Goal: Navigation & Orientation: Find specific page/section

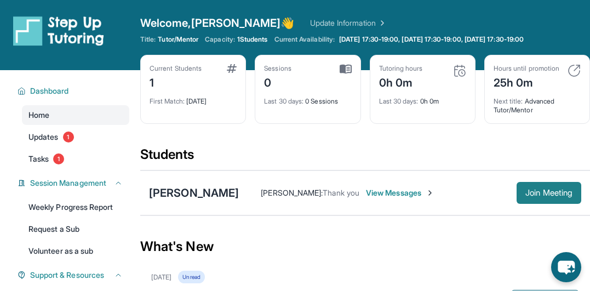
click at [528, 196] on span "Join Meeting" at bounding box center [549, 193] width 47 height 7
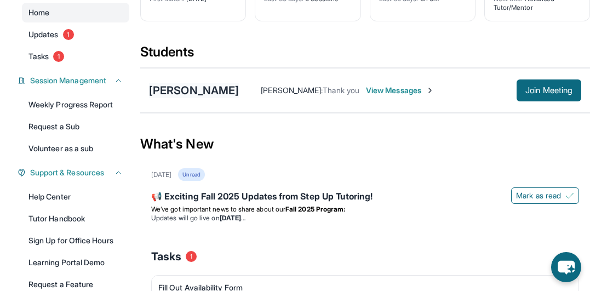
scroll to position [207, 0]
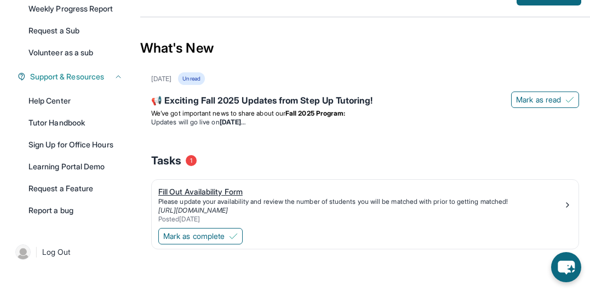
click at [213, 196] on div "Fill Out Availability Form" at bounding box center [360, 191] width 405 height 11
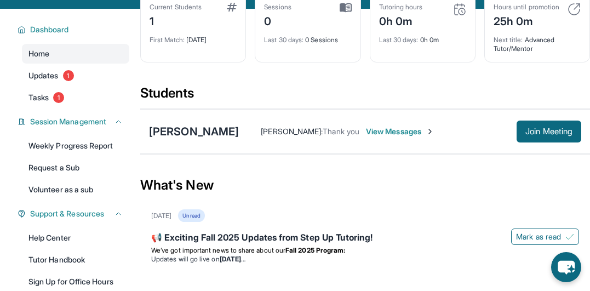
scroll to position [0, 0]
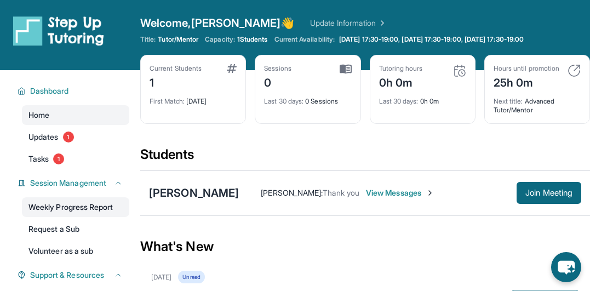
click at [89, 209] on link "Weekly Progress Report" at bounding box center [75, 207] width 107 height 20
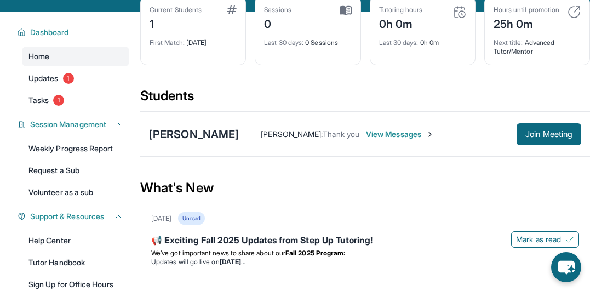
scroll to position [43, 0]
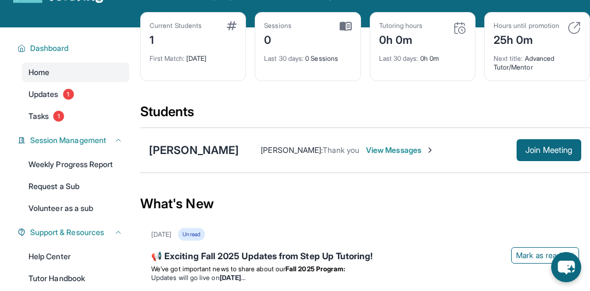
click at [379, 156] on span "View Messages" at bounding box center [400, 150] width 69 height 11
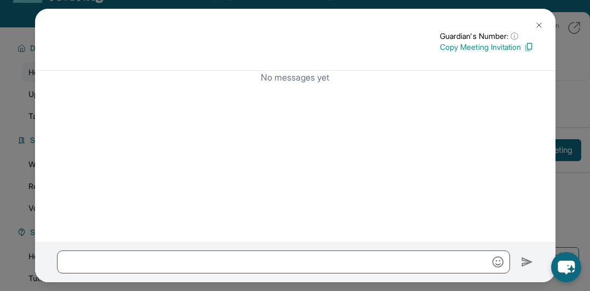
click at [540, 23] on img at bounding box center [539, 25] width 9 height 9
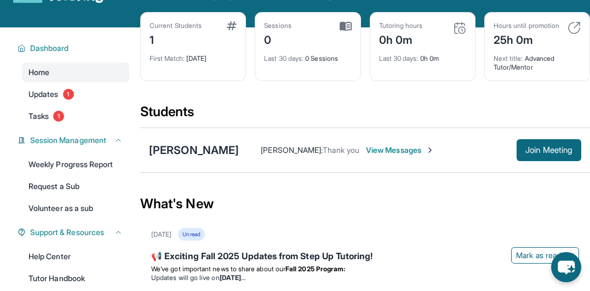
scroll to position [92, 0]
